Goal: Task Accomplishment & Management: Manage account settings

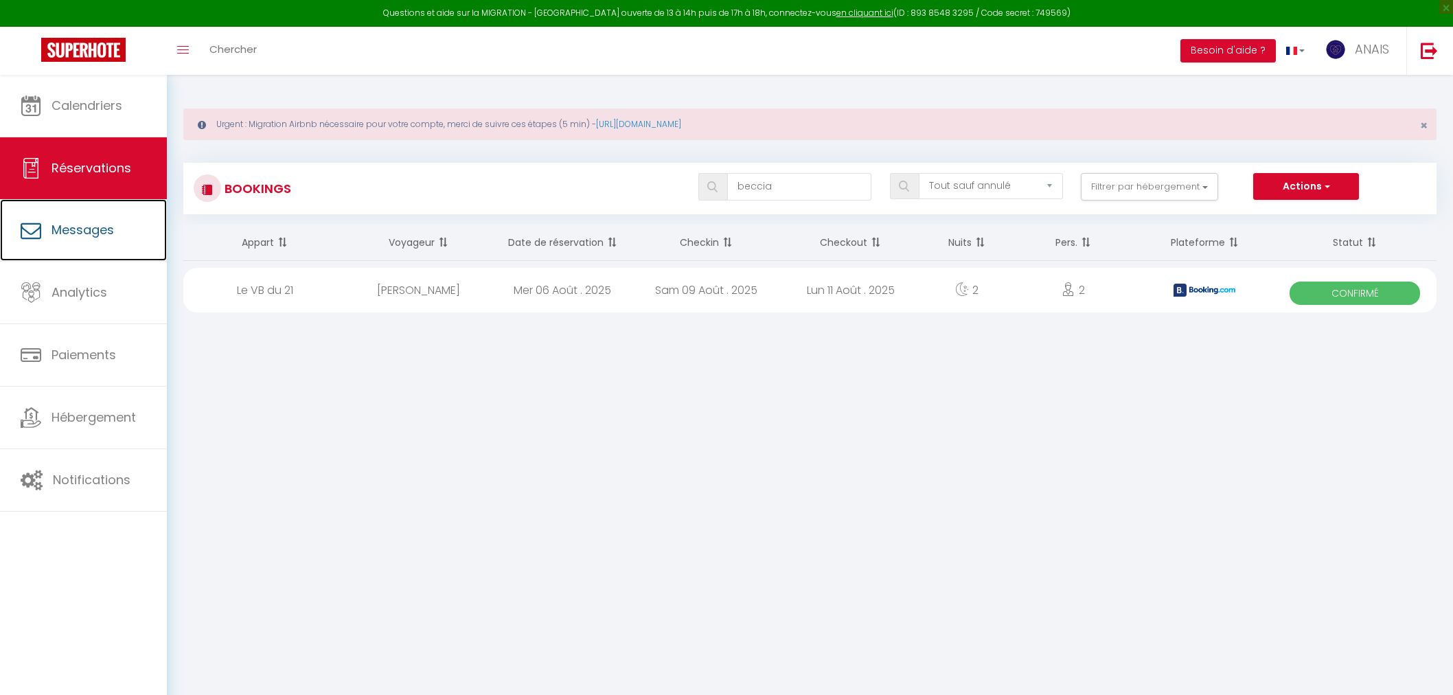
click at [71, 231] on span "Messages" at bounding box center [83, 229] width 63 height 17
select select "message"
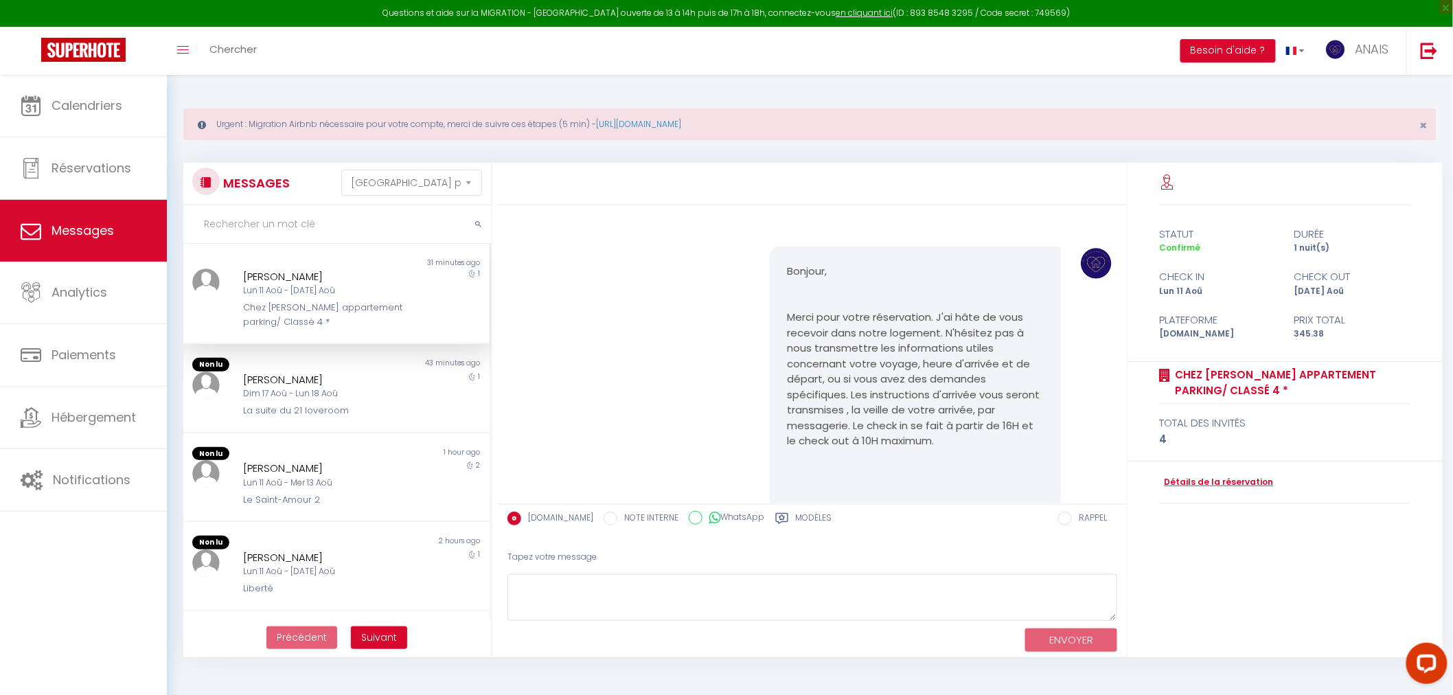
scroll to position [3853, 0]
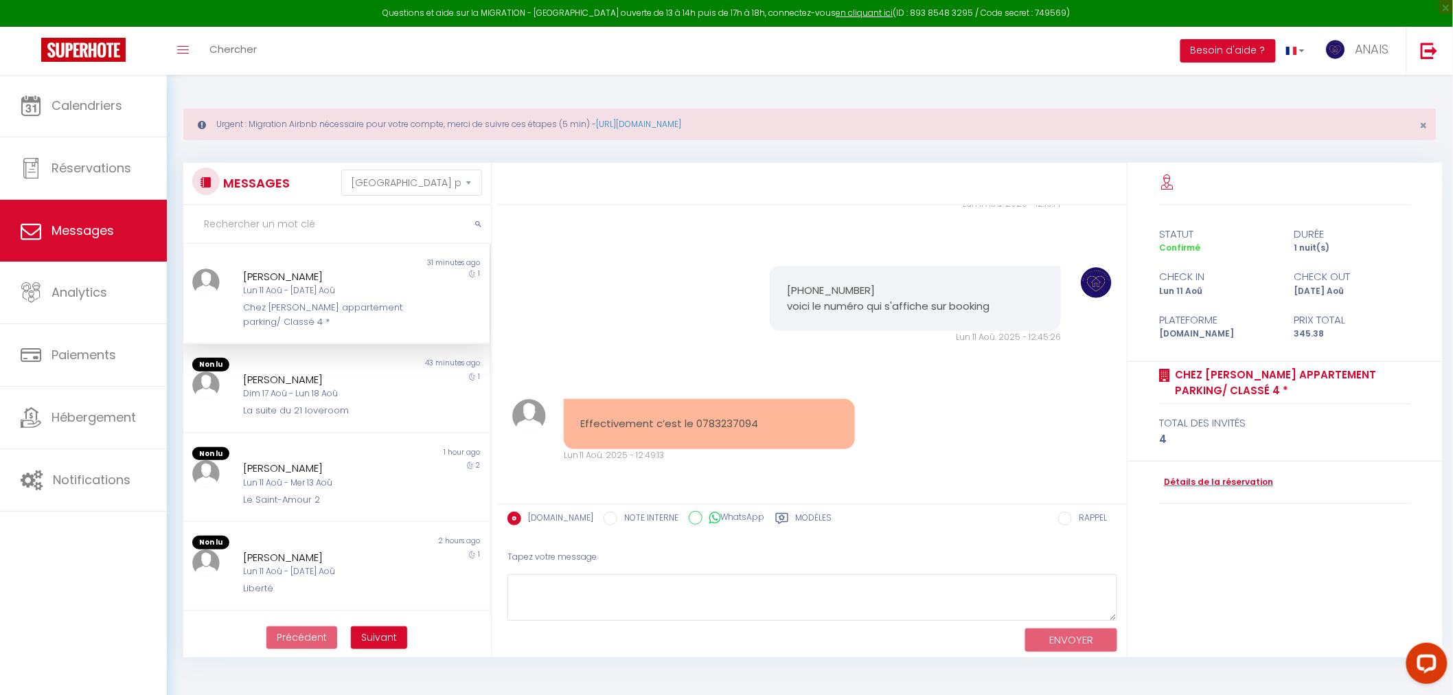
click at [798, 518] on label "Modèles" at bounding box center [814, 520] width 36 height 17
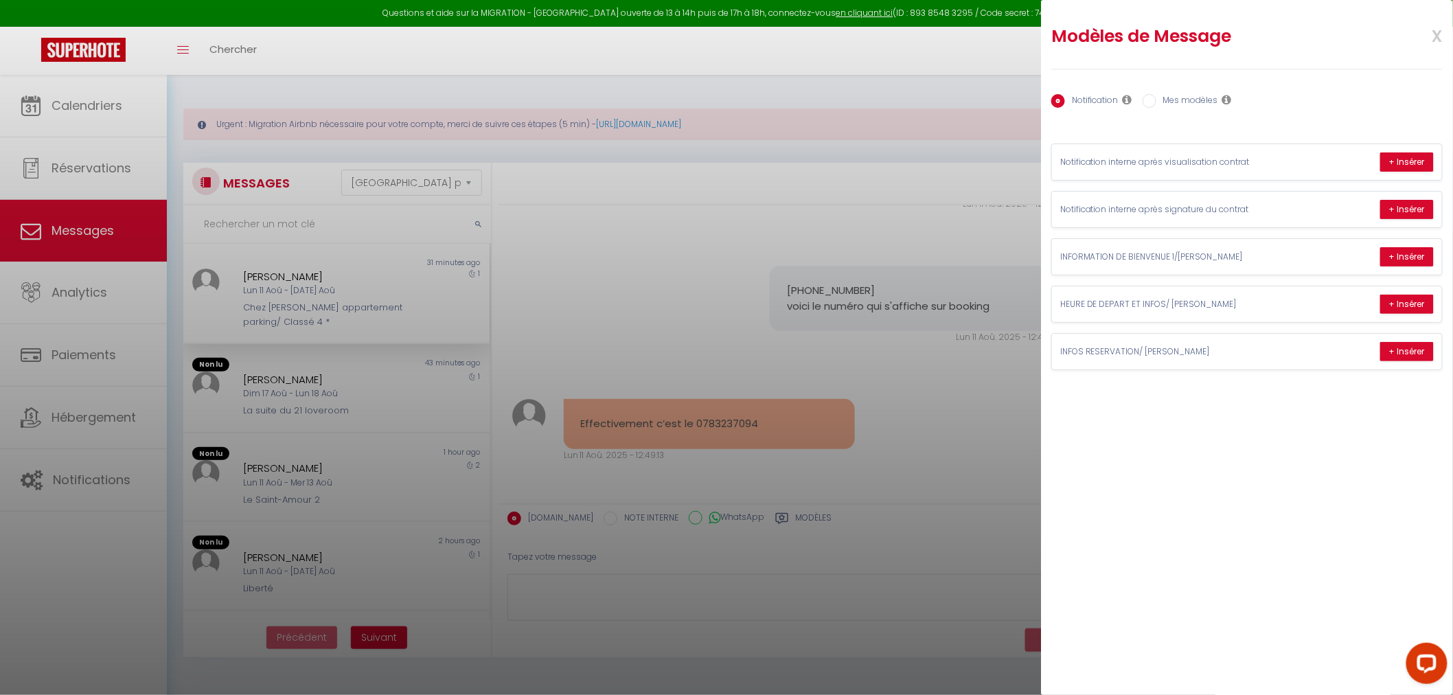
click at [1204, 99] on label "Mes modèles" at bounding box center [1188, 101] width 62 height 15
click at [1157, 99] on input "Mes modèles" at bounding box center [1150, 101] width 14 height 14
radio input "true"
radio input "false"
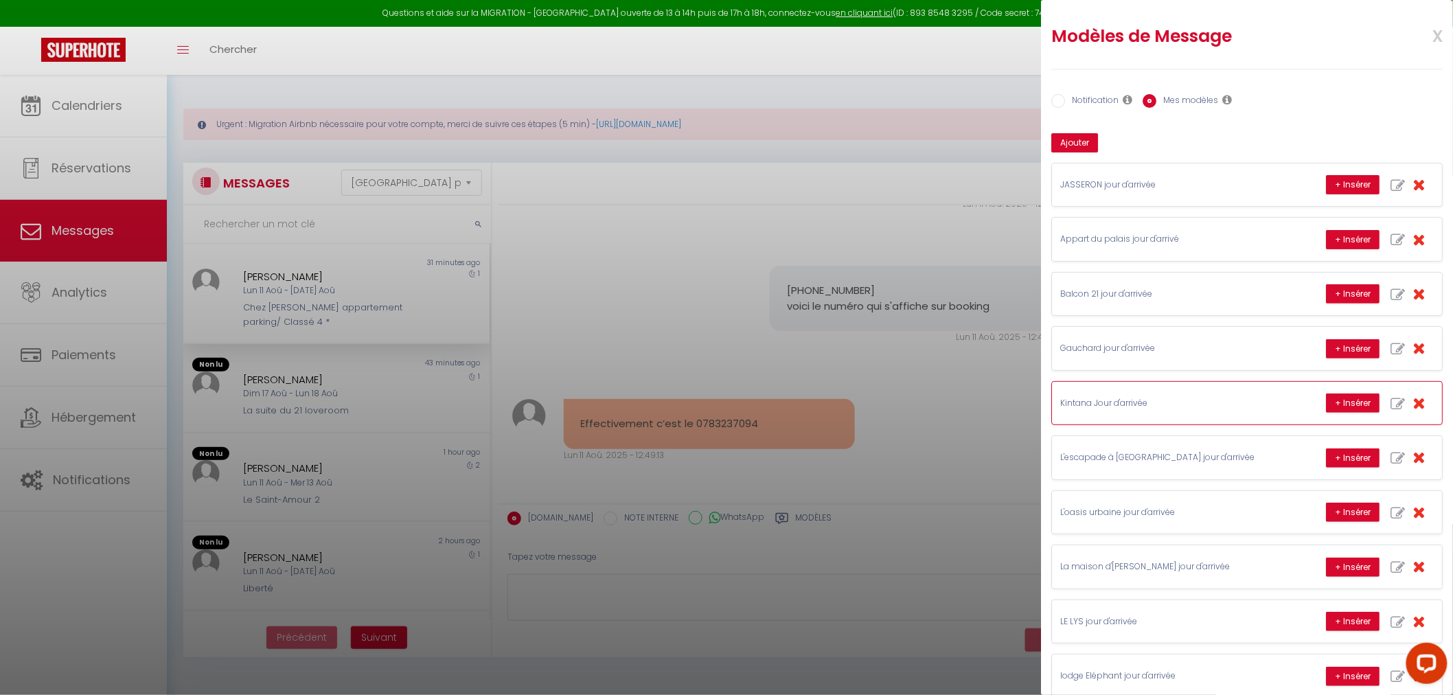
scroll to position [76, 0]
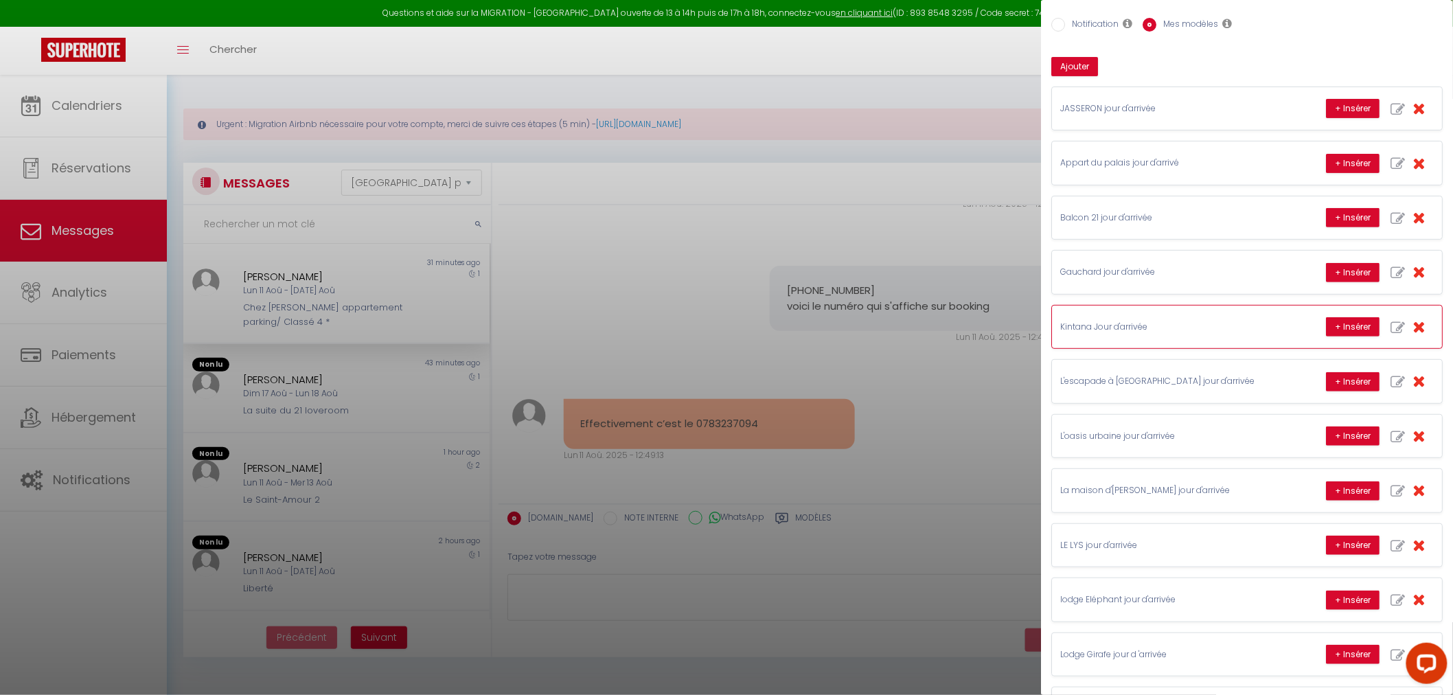
click at [1391, 321] on icon "button" at bounding box center [1398, 328] width 14 height 14
type input "Kintana Jour d'arrivée"
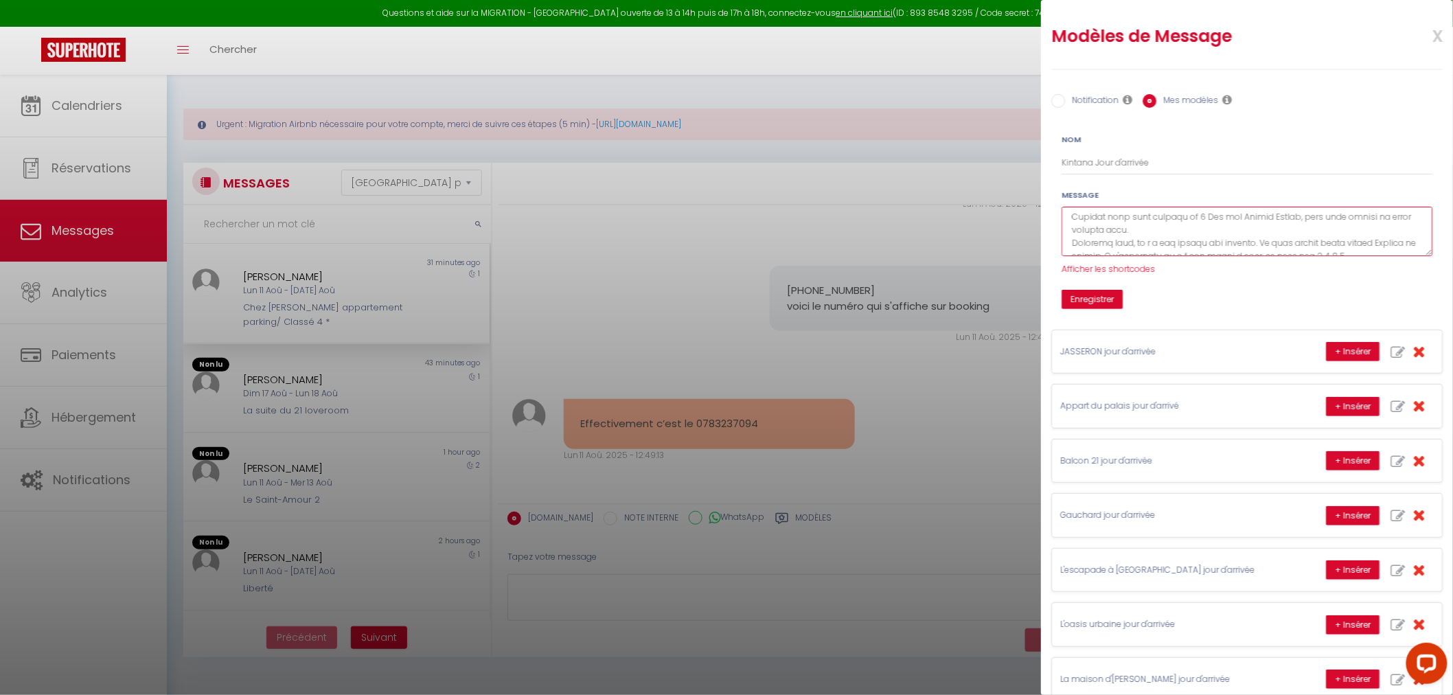
scroll to position [122, 0]
click at [1300, 223] on textarea at bounding box center [1247, 232] width 371 height 50
click at [1302, 223] on textarea at bounding box center [1247, 232] width 371 height 50
type textarea "Loremip [DOLOR:SITAM_CONS] A'eli se doei te incid utlabor et dolorema Aliquae !…"
click at [1129, 304] on div "Enregistrer" at bounding box center [1247, 299] width 389 height 19
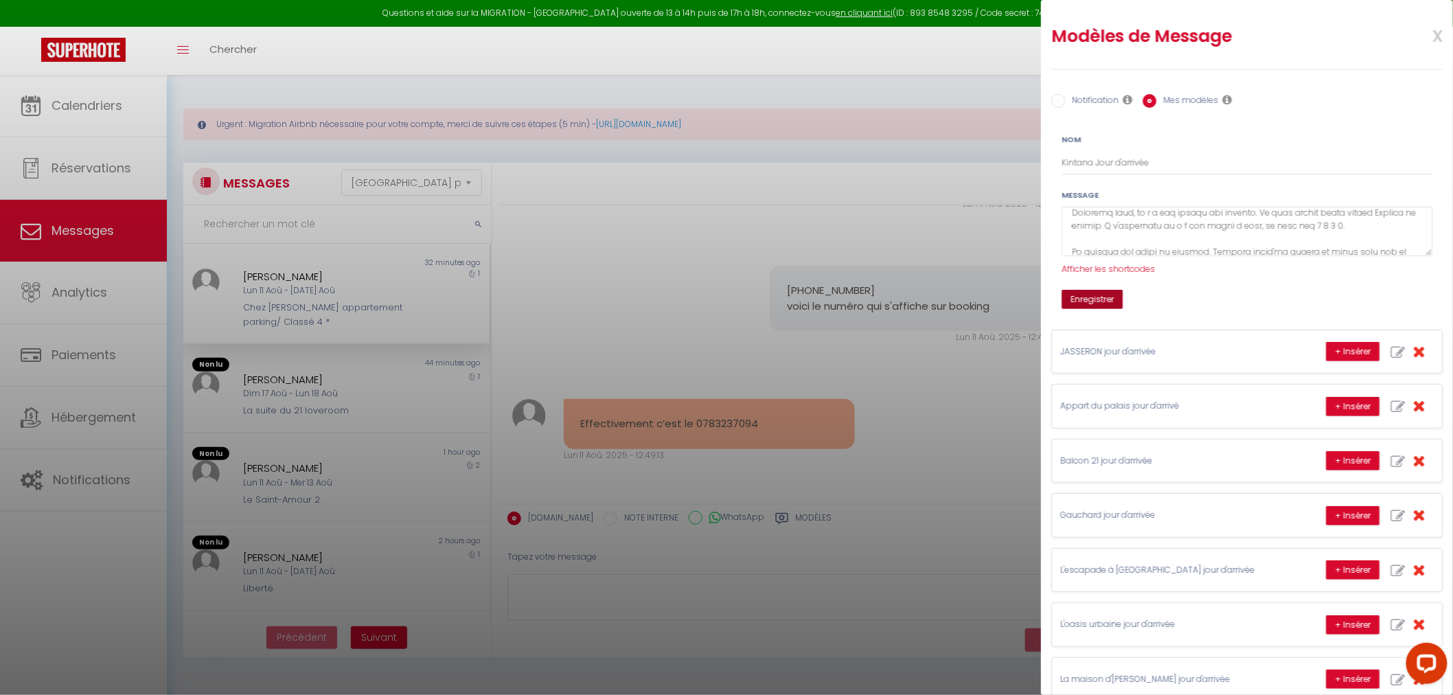
click at [1113, 304] on button "Enregistrer" at bounding box center [1092, 299] width 61 height 19
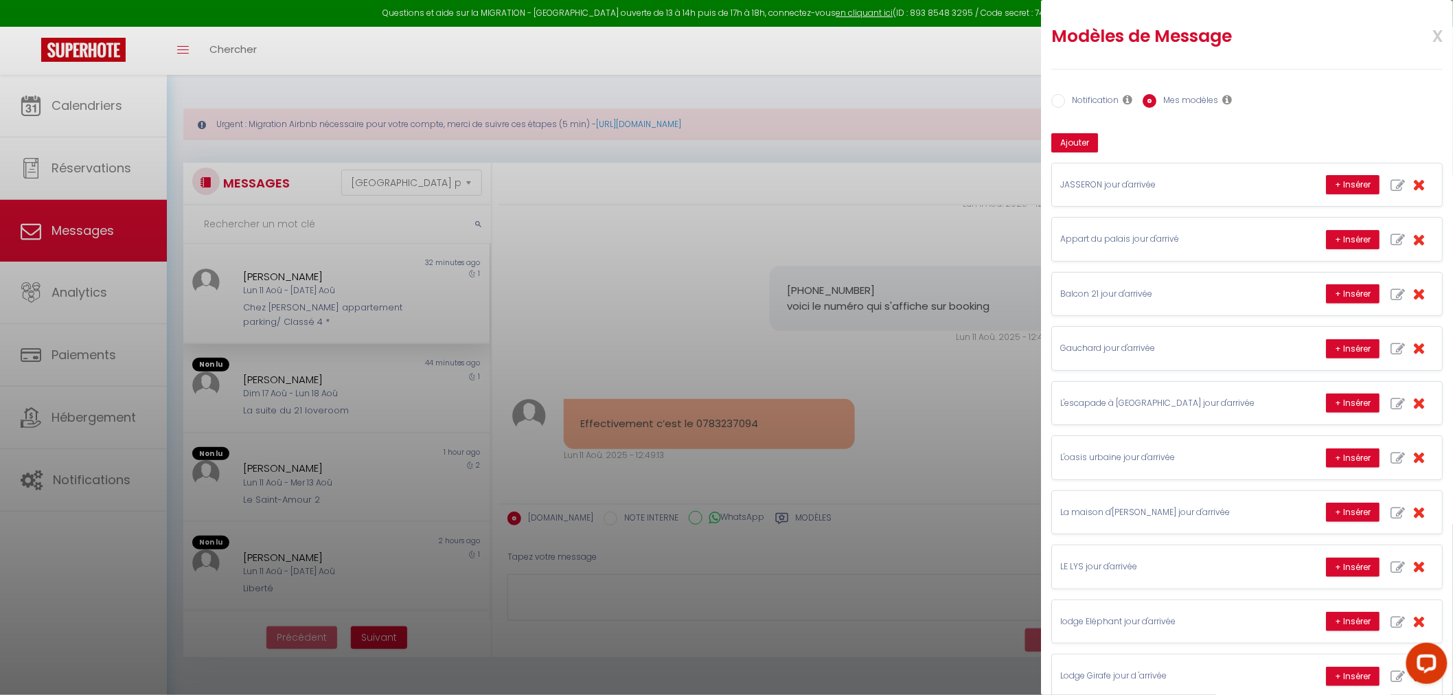
click at [674, 341] on div at bounding box center [726, 347] width 1453 height 695
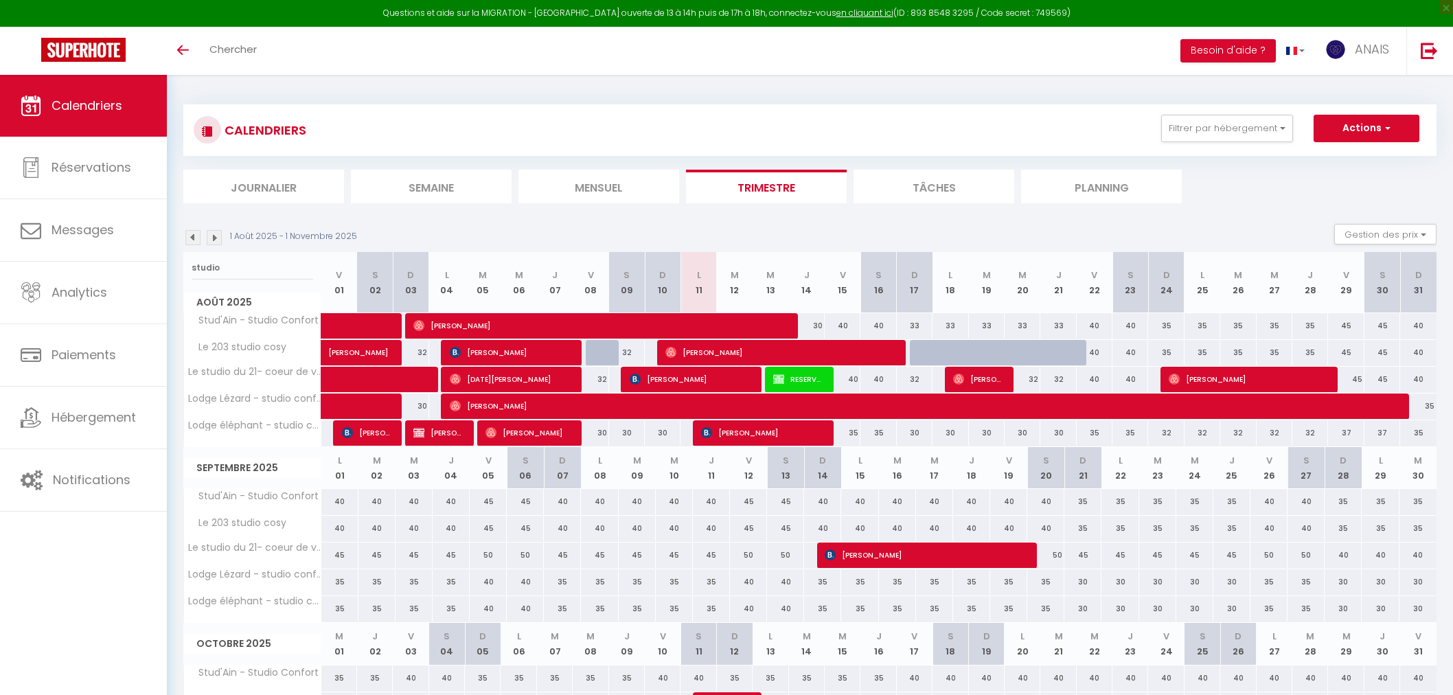
click at [181, 269] on div "CALENDRIERS Filtrer par hébergement Jasseron Le 101 jasseron · Le 101 - 2 chamb…" at bounding box center [810, 466] width 1287 height 782
type input "eff"
